Goal: Information Seeking & Learning: Learn about a topic

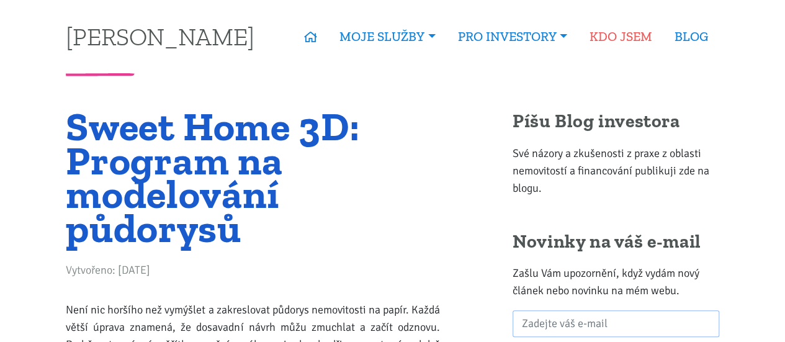
click at [636, 37] on link "KDO JSEM" at bounding box center [620, 36] width 85 height 29
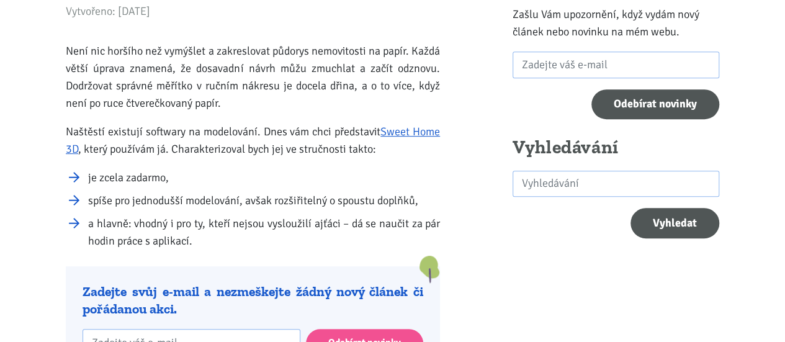
scroll to position [254, 0]
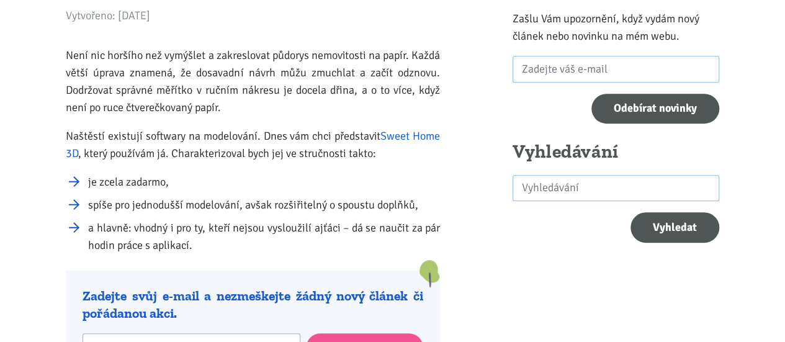
click at [403, 139] on link "Sweet Home 3D" at bounding box center [253, 144] width 374 height 31
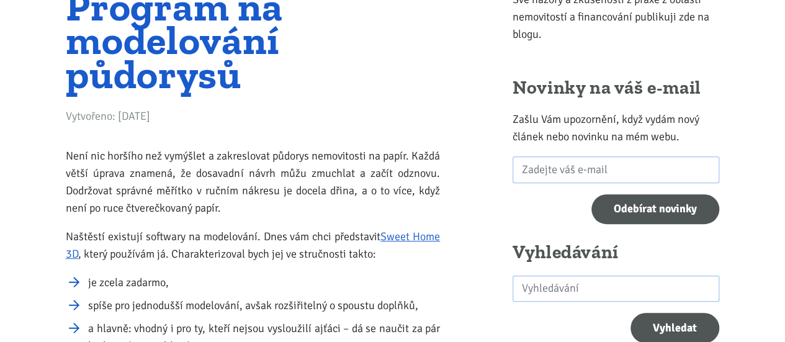
scroll to position [155, 0]
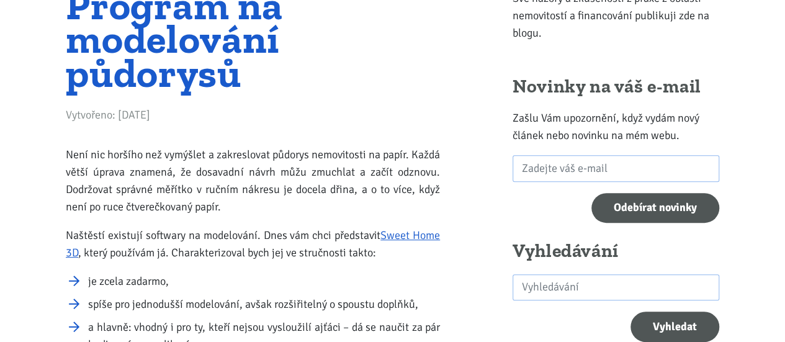
click at [248, 66] on h1 "Sweet Home 3D: Program na modelování půdorysů" at bounding box center [253, 22] width 374 height 135
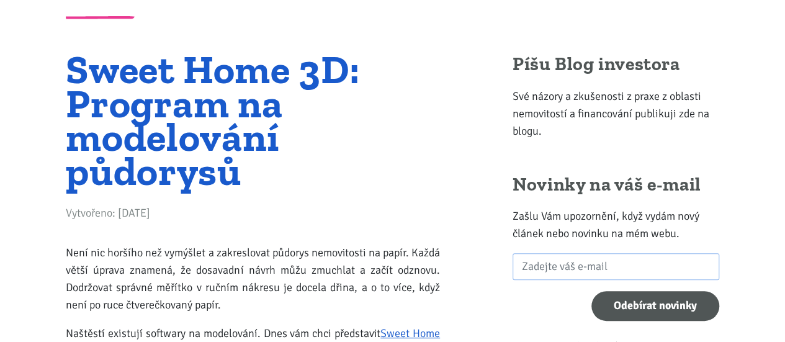
scroll to position [0, 0]
